Goal: Transaction & Acquisition: Book appointment/travel/reservation

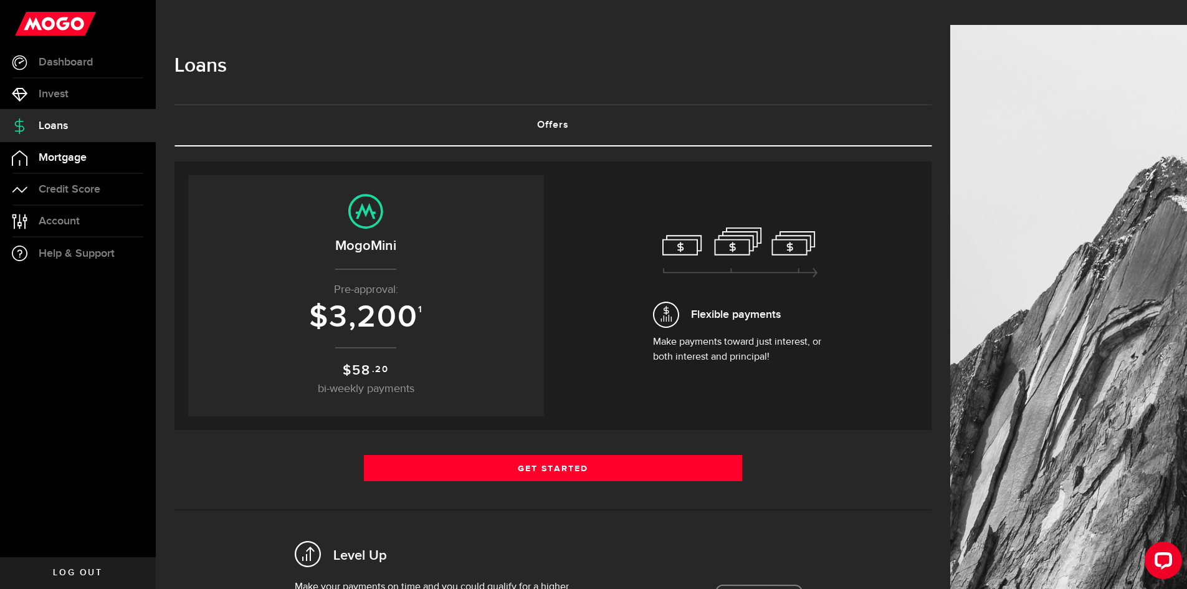
click at [61, 155] on span "Mortgage" at bounding box center [63, 157] width 48 height 11
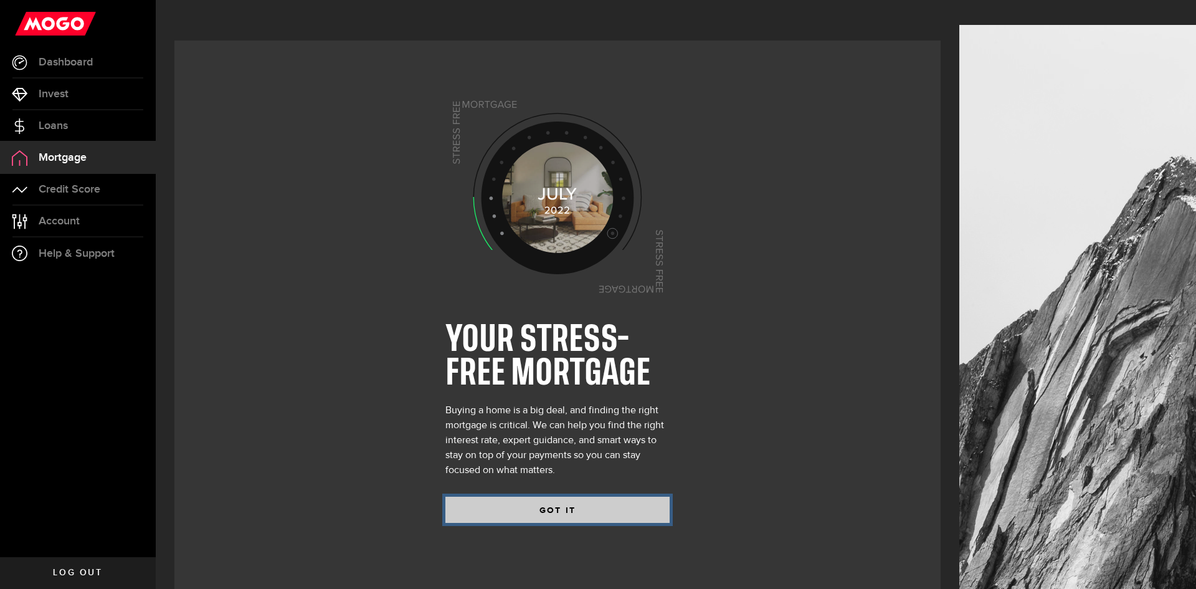
click at [526, 497] on button "GOT IT" at bounding box center [557, 510] width 224 height 26
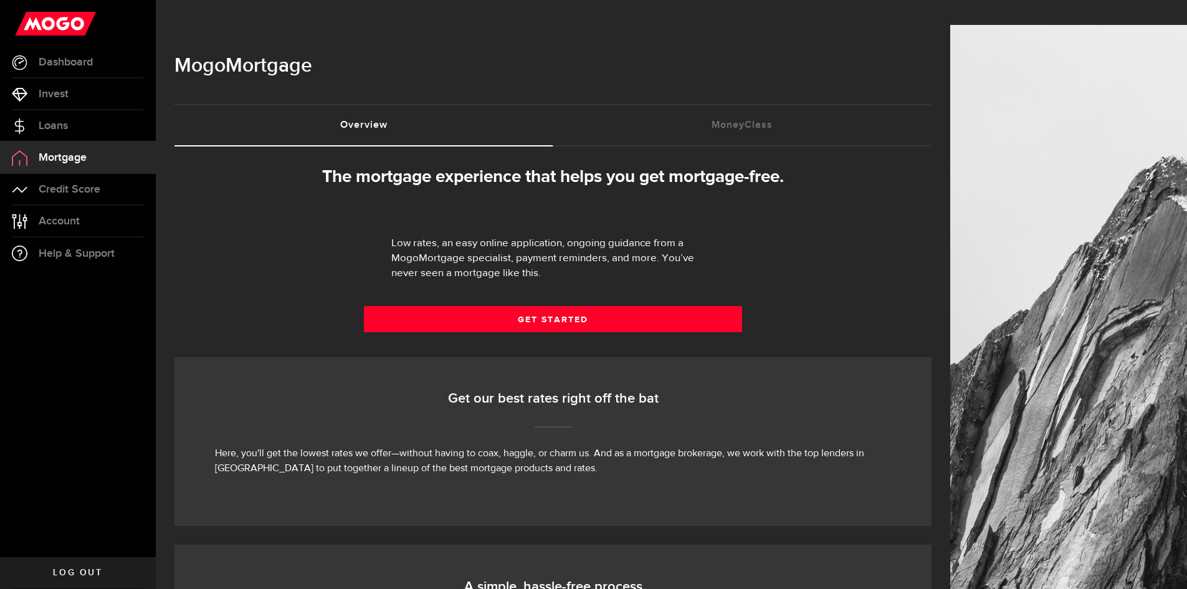
select select "3knYdhfXw4iYoq2m0WGQES"
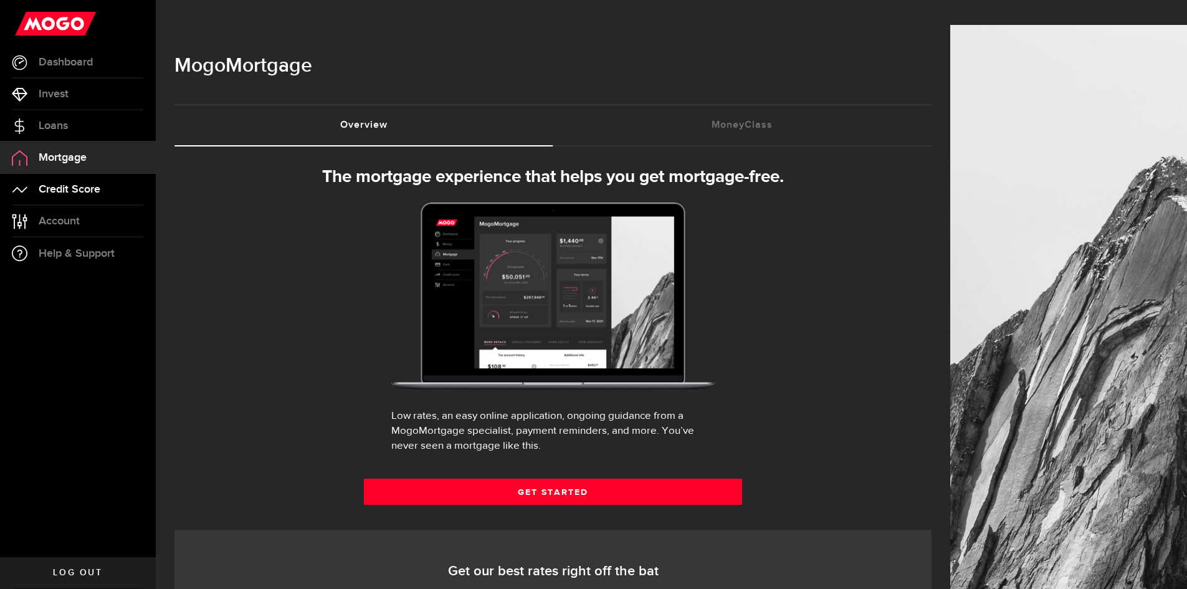
click at [54, 181] on link "Credit Score" at bounding box center [78, 189] width 156 height 31
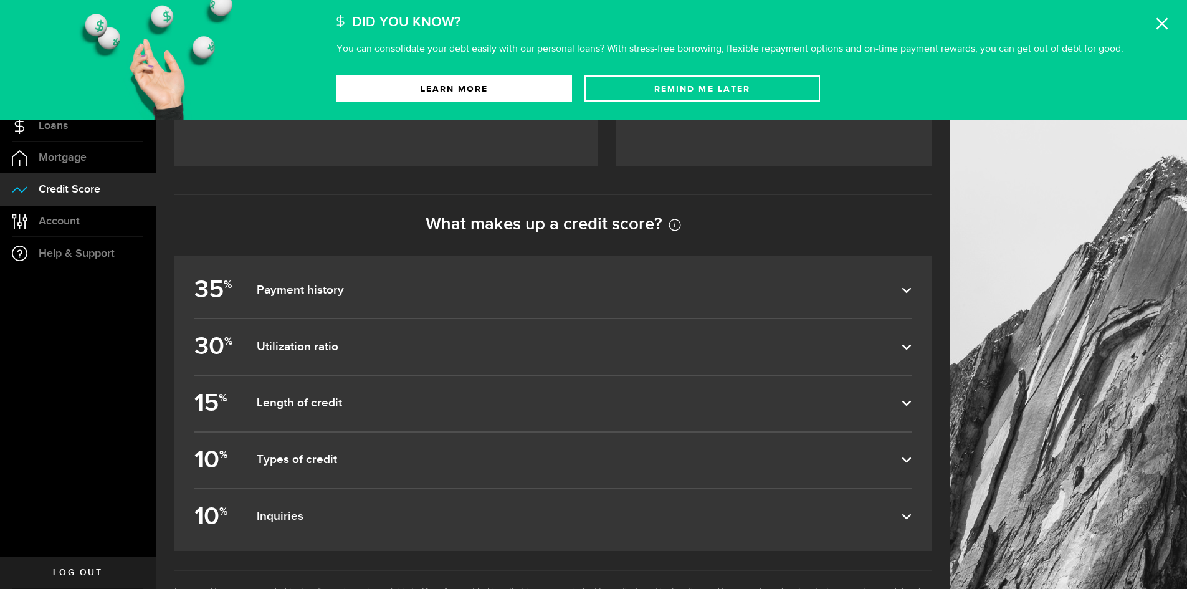
scroll to position [519, 0]
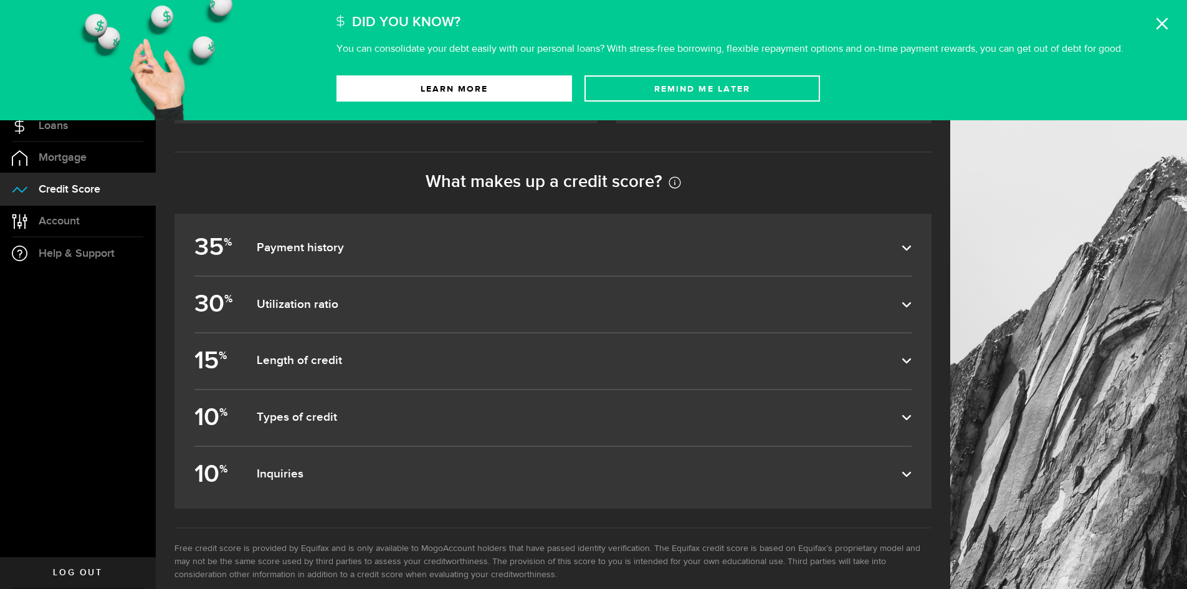
click at [296, 467] on dfn "Inquiries" at bounding box center [579, 474] width 645 height 15
click at [0, 0] on input "10 % Inquiries" at bounding box center [0, 0] width 0 height 0
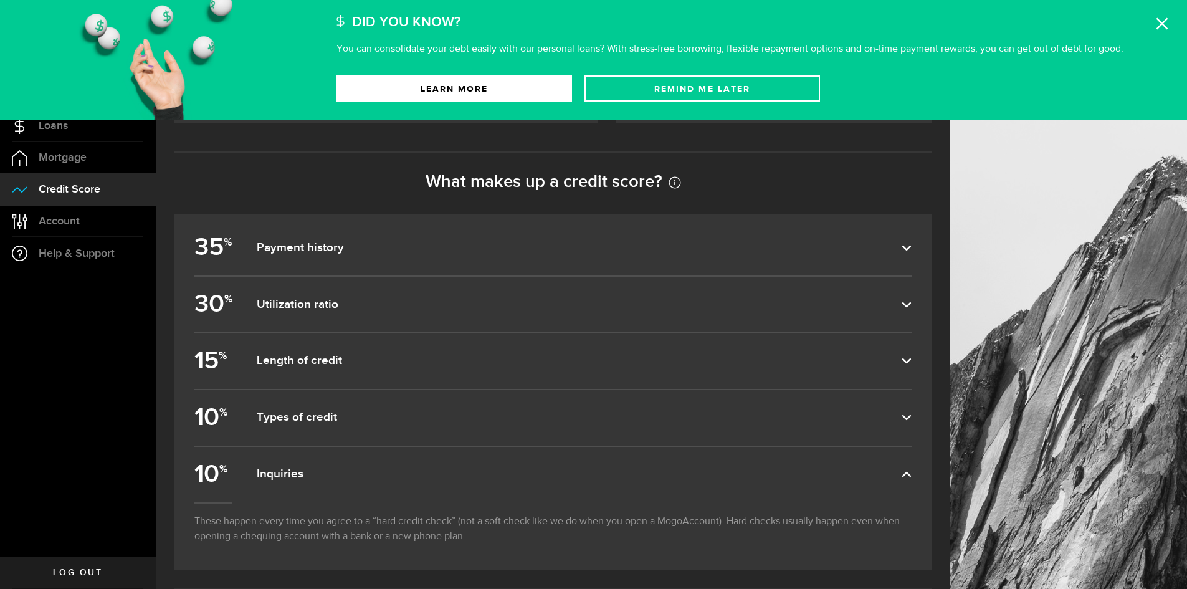
click at [296, 467] on dfn "Inquiries" at bounding box center [579, 474] width 645 height 15
click at [0, 0] on input "10 % Inquiries" at bounding box center [0, 0] width 0 height 0
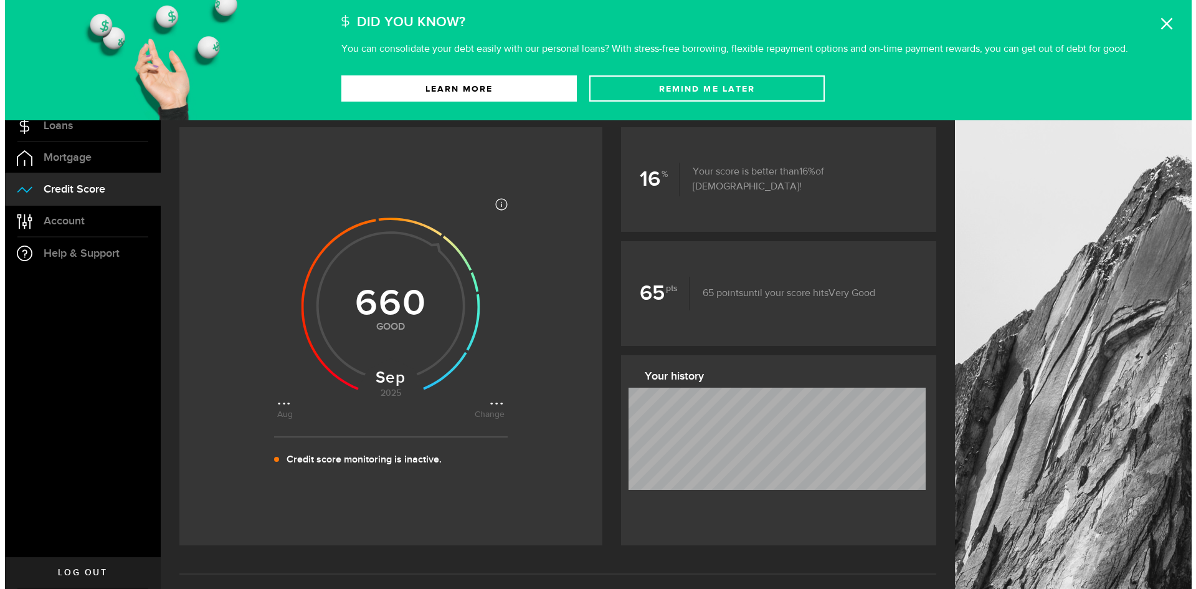
scroll to position [0, 0]
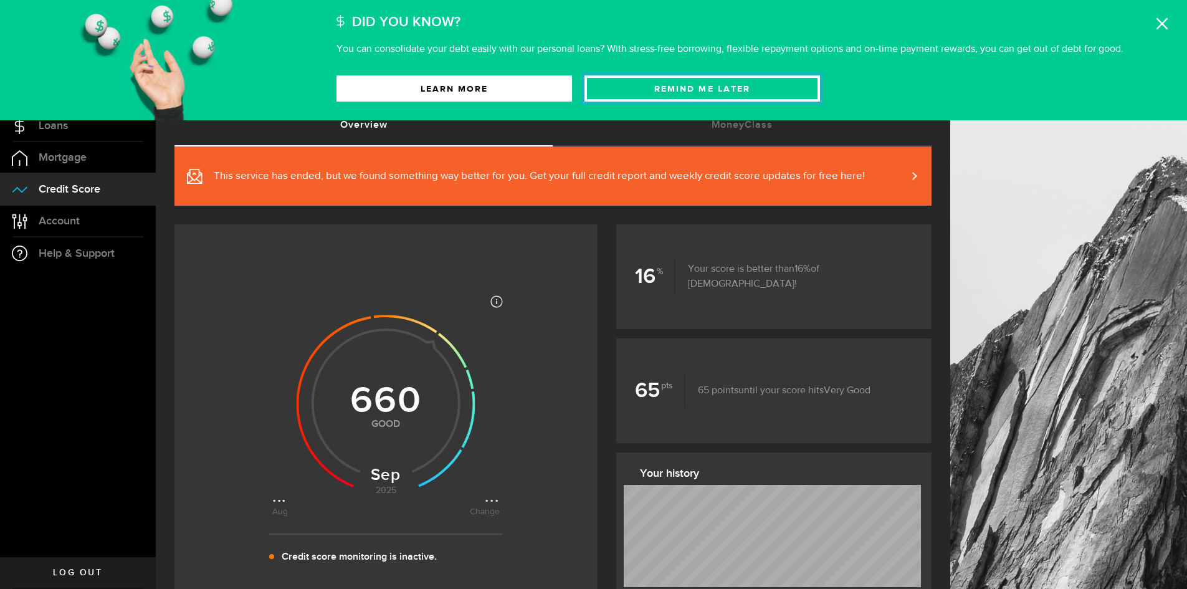
click at [782, 85] on button "Remind Me later" at bounding box center [702, 88] width 236 height 26
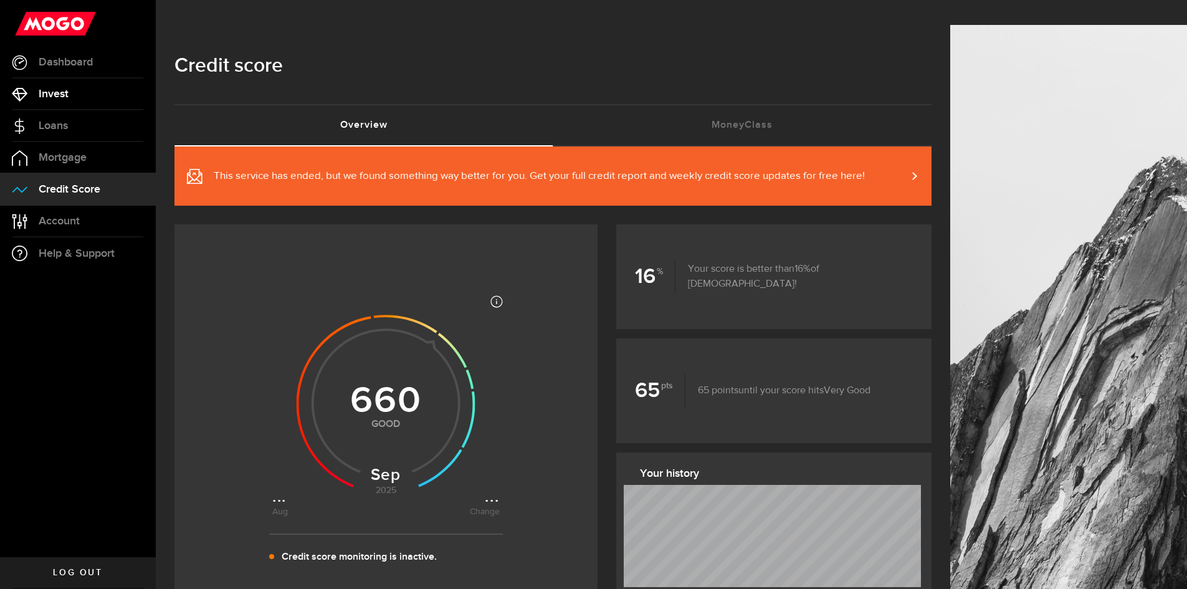
click at [54, 96] on span "Invest" at bounding box center [54, 93] width 30 height 11
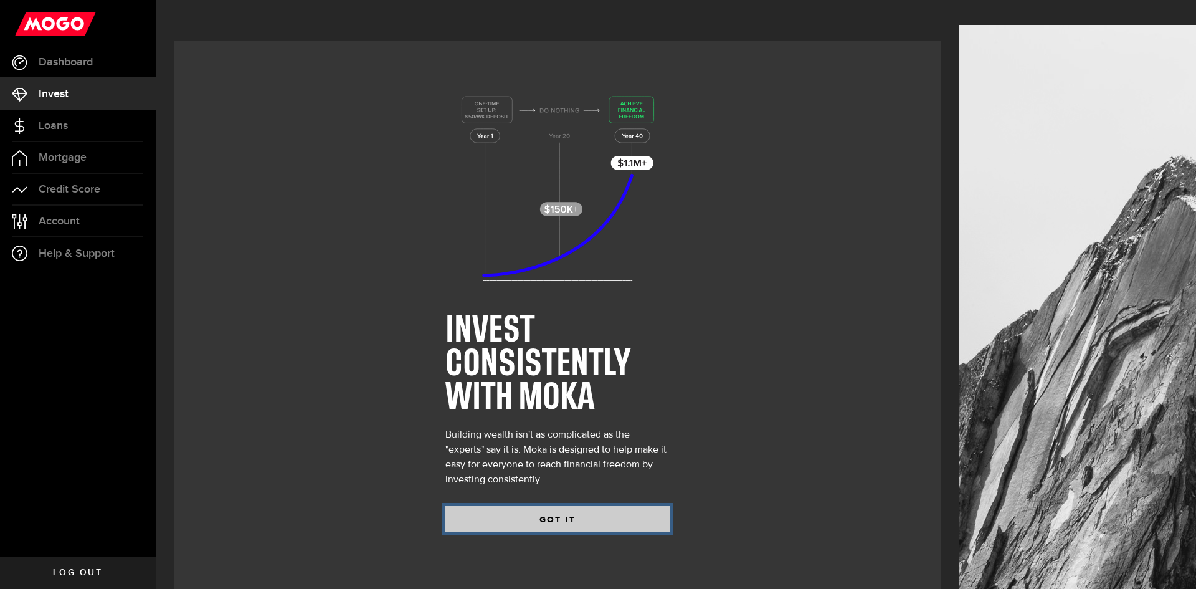
click at [523, 506] on button "GOT IT" at bounding box center [557, 519] width 224 height 26
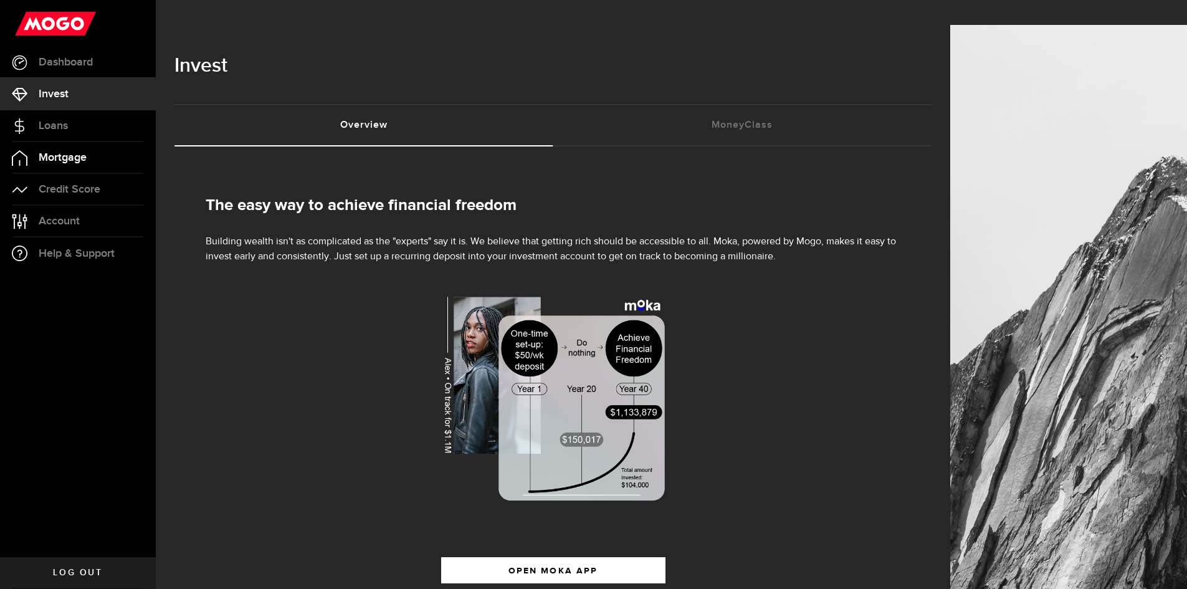
click at [60, 156] on span "Mortgage" at bounding box center [63, 157] width 48 height 11
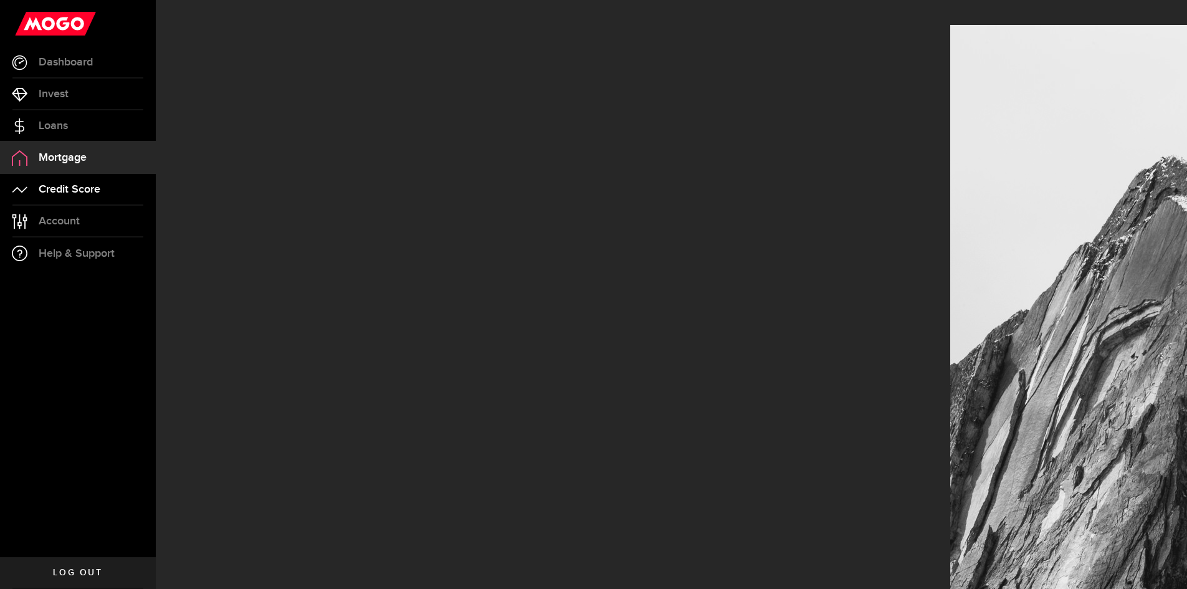
select select "3knYdhfXw4iYoq2m0WGQES"
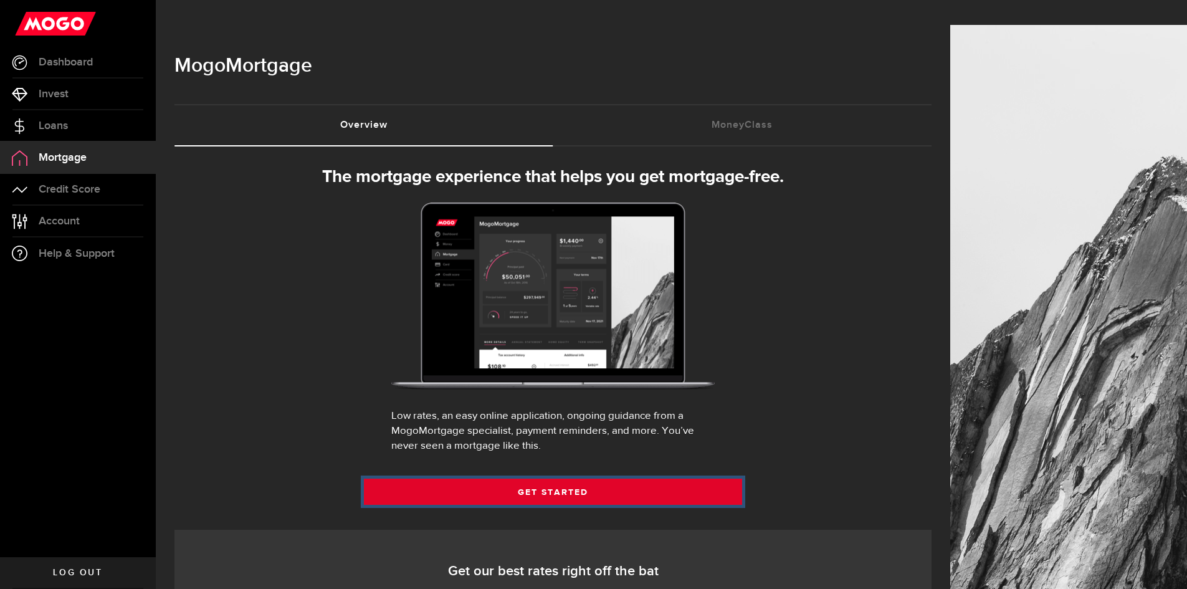
click at [540, 478] on link "Get Started" at bounding box center [553, 491] width 379 height 26
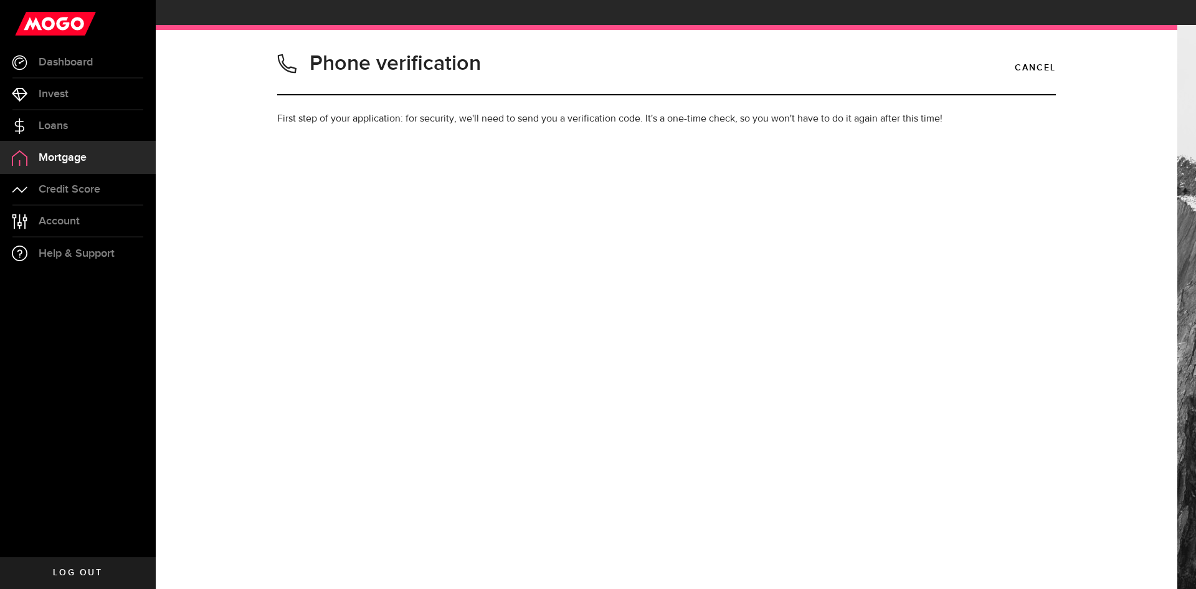
type input "7059888295"
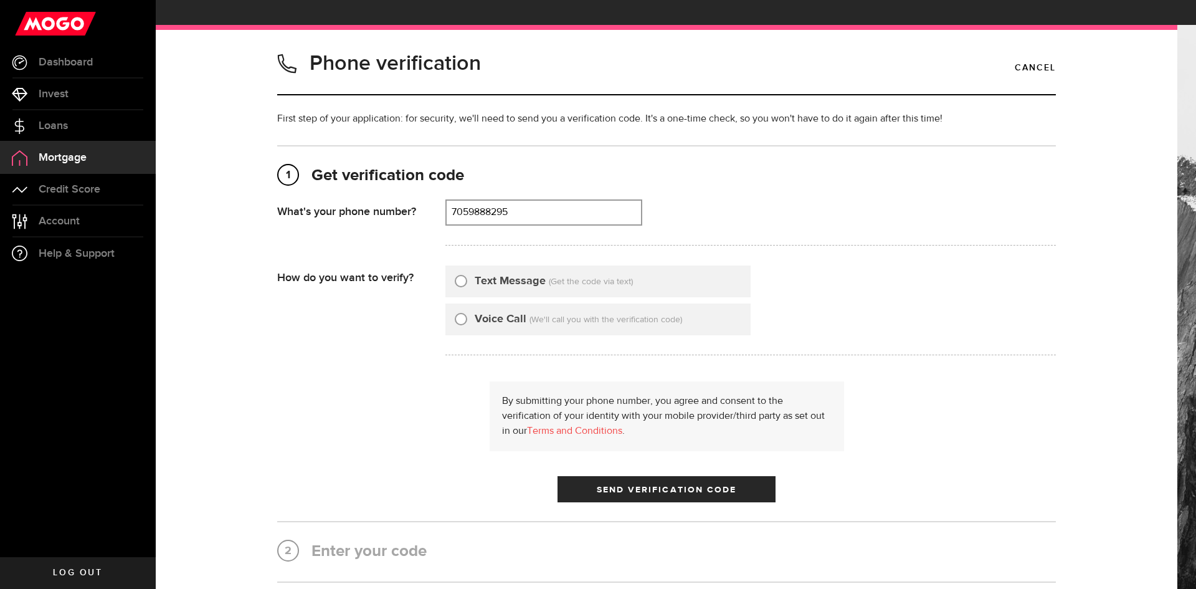
click at [459, 273] on input "Text Message" at bounding box center [461, 279] width 12 height 12
radio input "true"
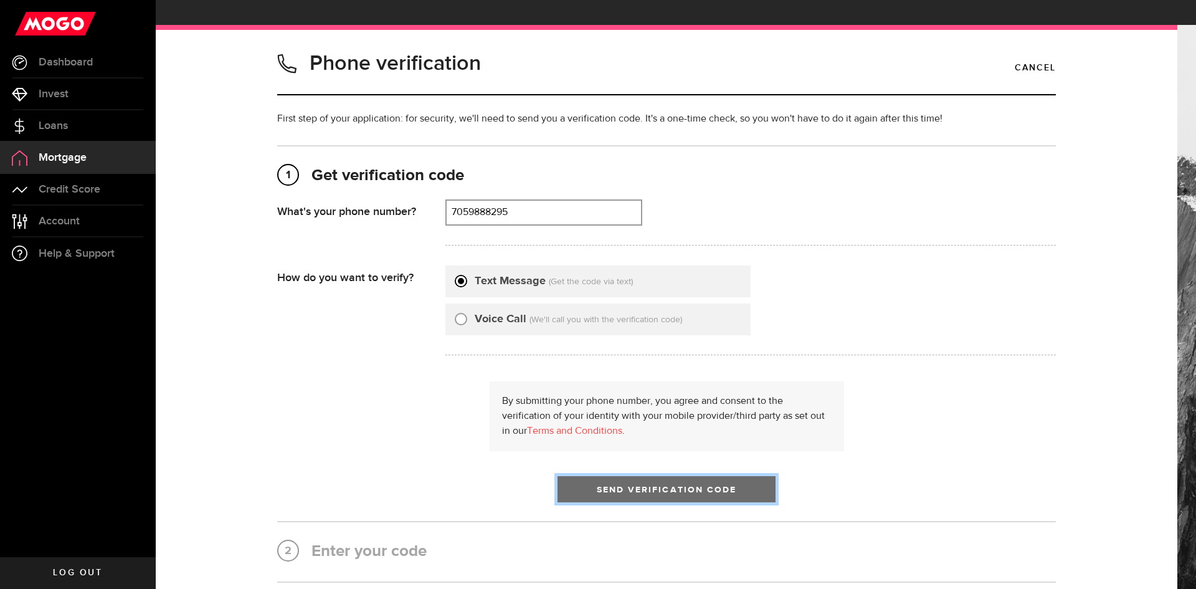
click at [650, 485] on span "Send Verification Code" at bounding box center [667, 489] width 140 height 9
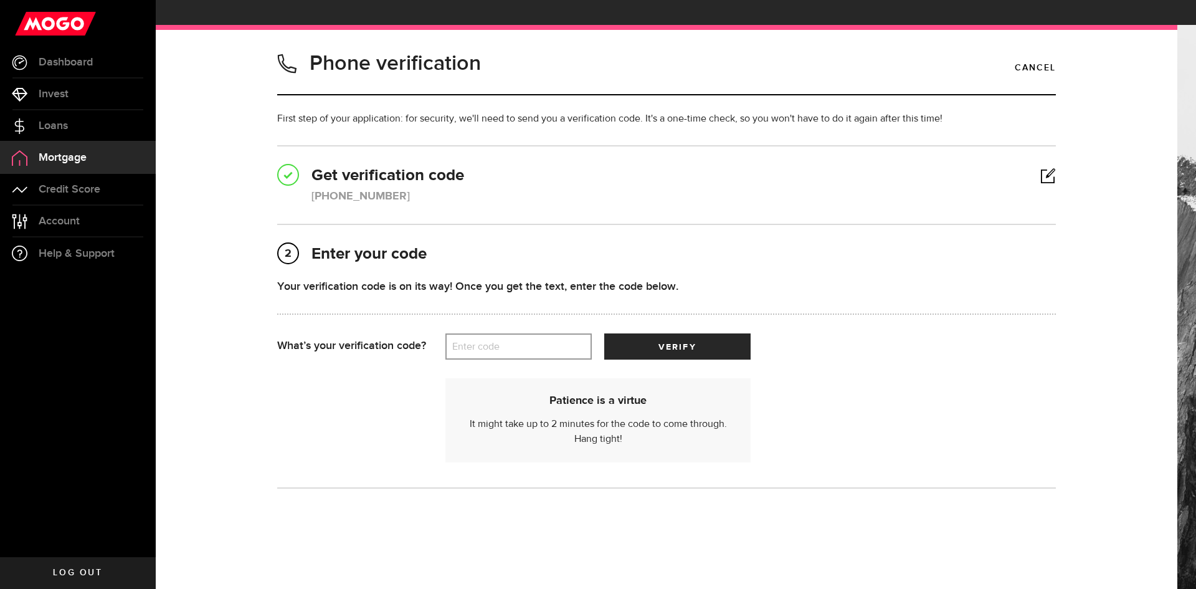
click at [498, 334] on label "Enter code" at bounding box center [518, 347] width 146 height 26
click at [498, 333] on input "Enter code" at bounding box center [518, 346] width 146 height 26
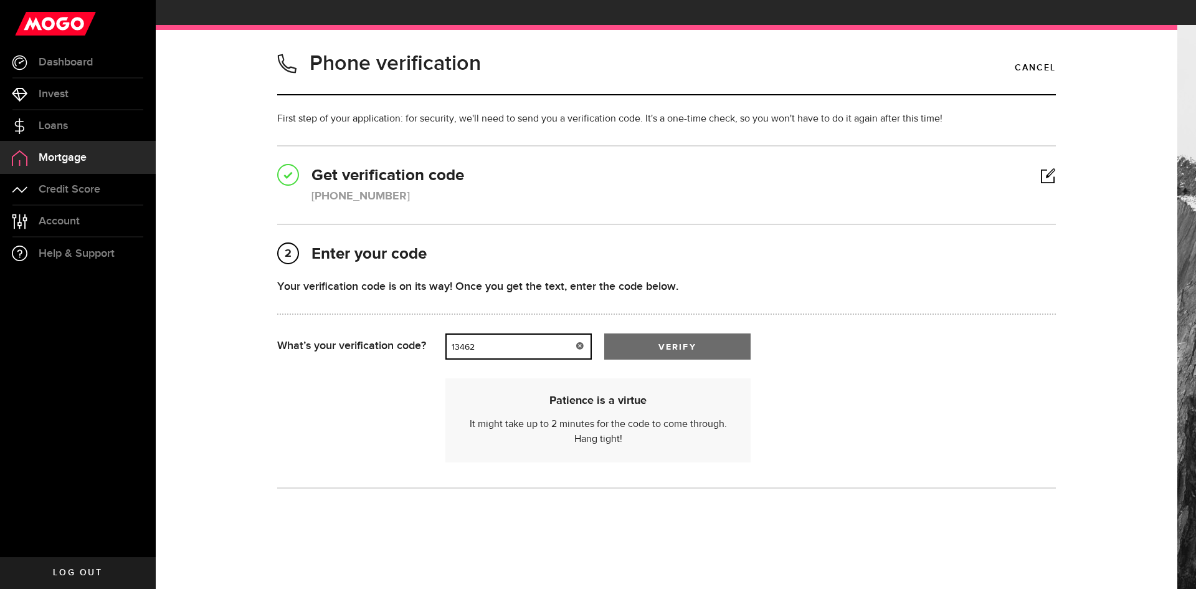
type input "13462"
click at [679, 341] on span "submit" at bounding box center [677, 349] width 16 height 16
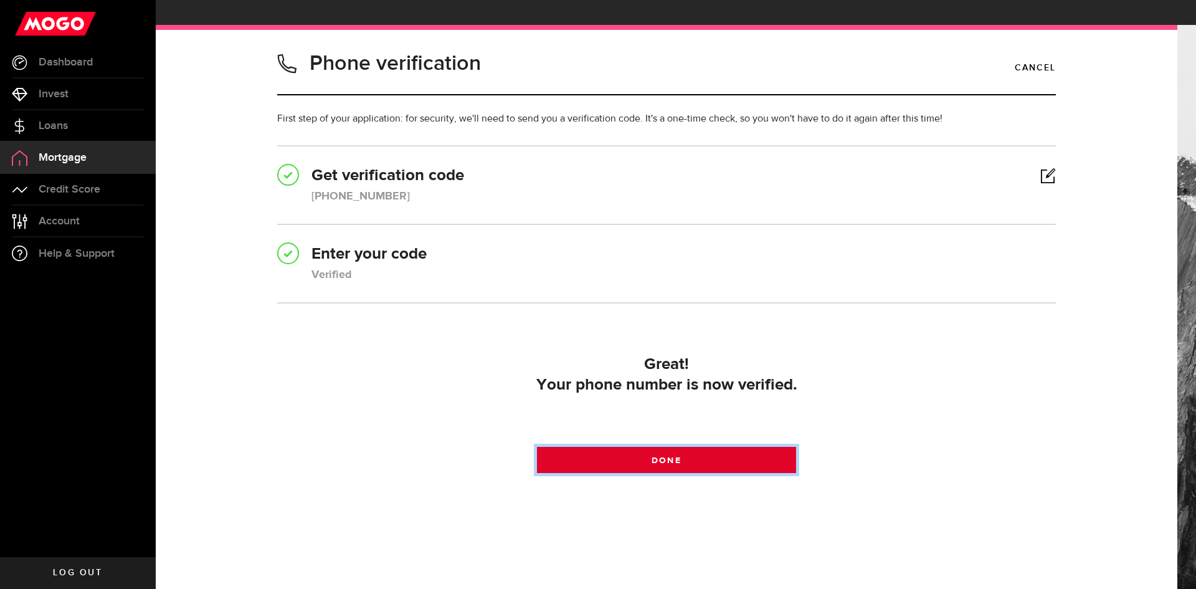
click at [655, 456] on span "Done" at bounding box center [666, 460] width 29 height 9
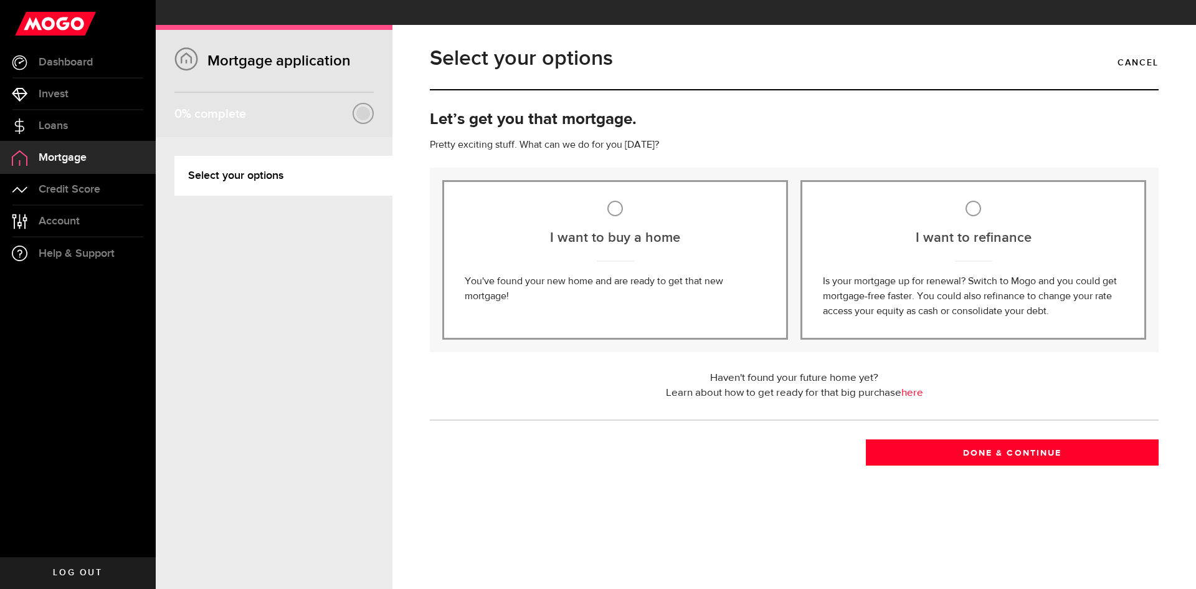
click at [622, 201] on input "I want to buy a home" at bounding box center [615, 209] width 16 height 16
radio input "true"
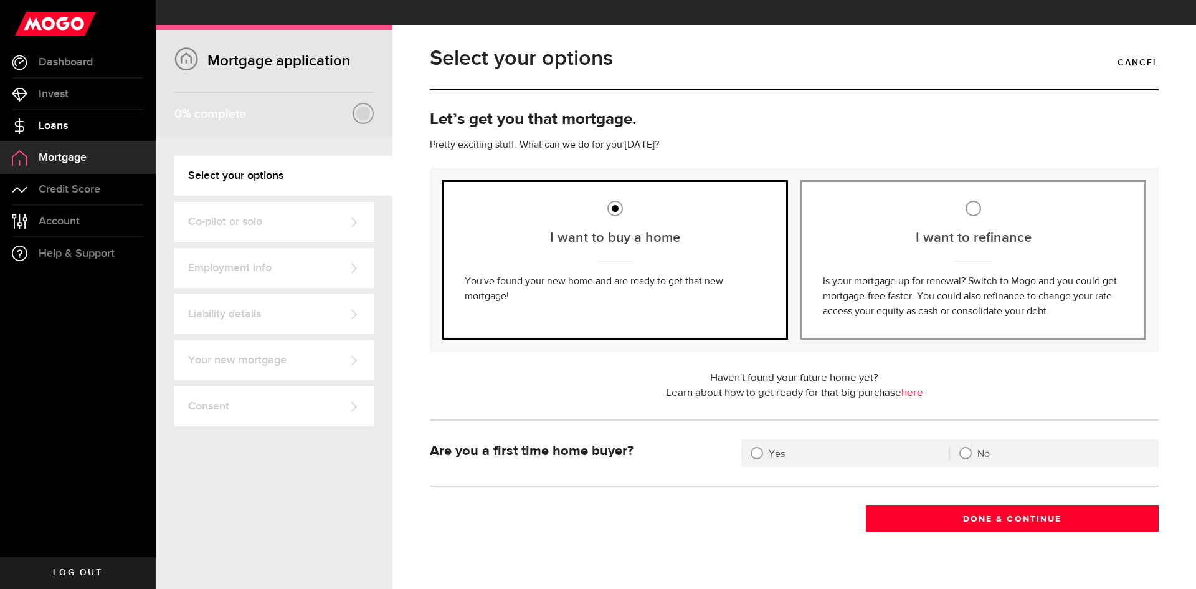
click at [46, 131] on span "Loans" at bounding box center [53, 125] width 29 height 11
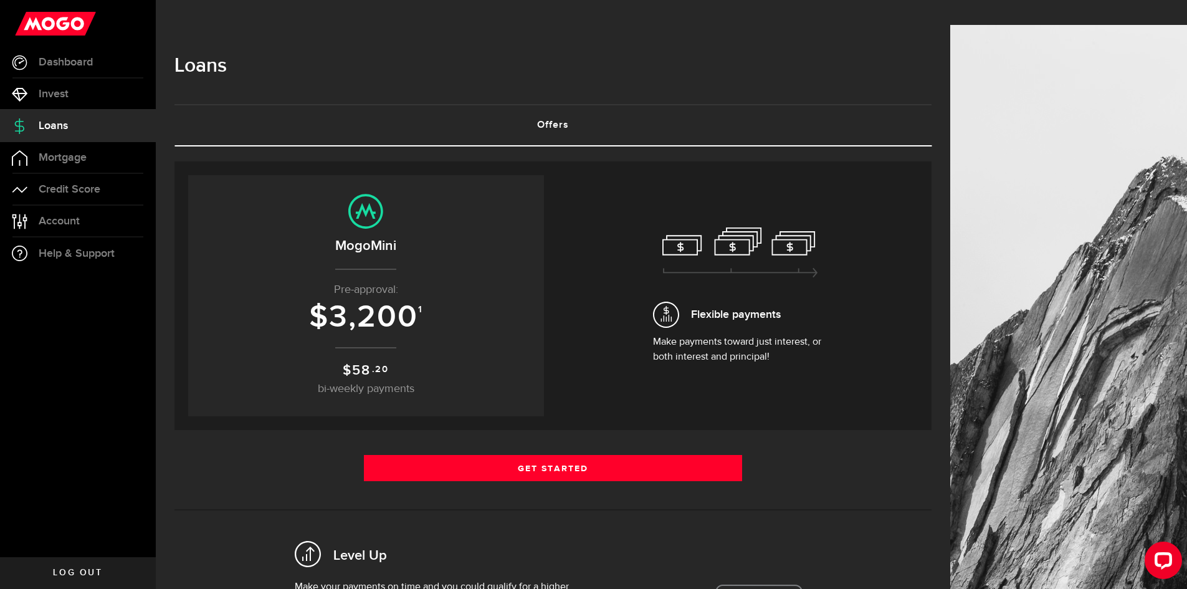
click at [423, 304] on sup "1" at bounding box center [420, 309] width 5 height 11
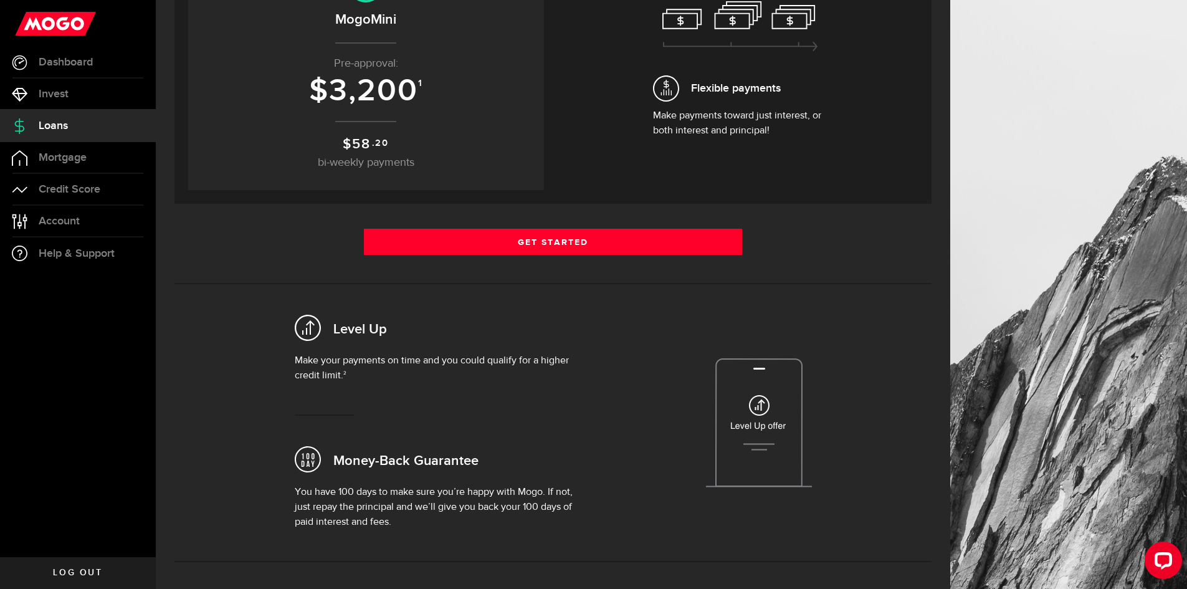
scroll to position [125, 0]
